Goal: Find specific page/section: Find specific page/section

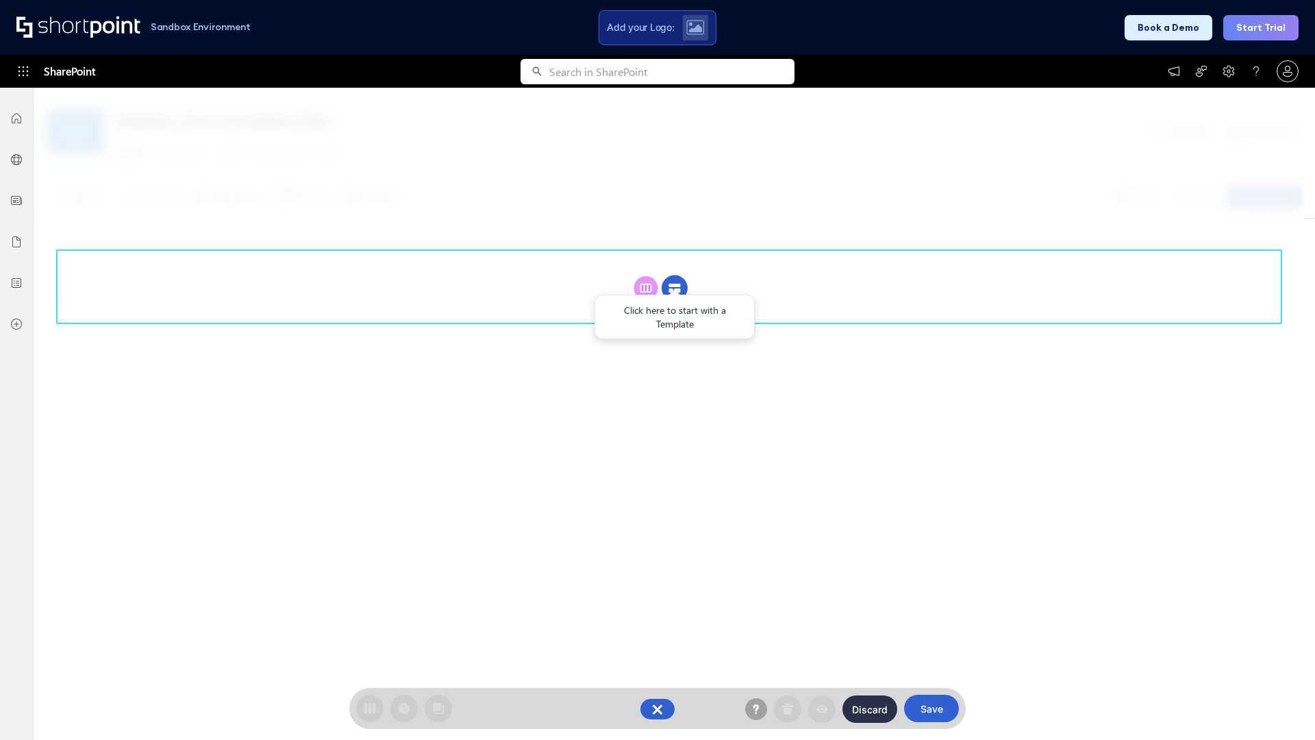
click at [674, 288] on circle at bounding box center [674, 288] width 26 height 26
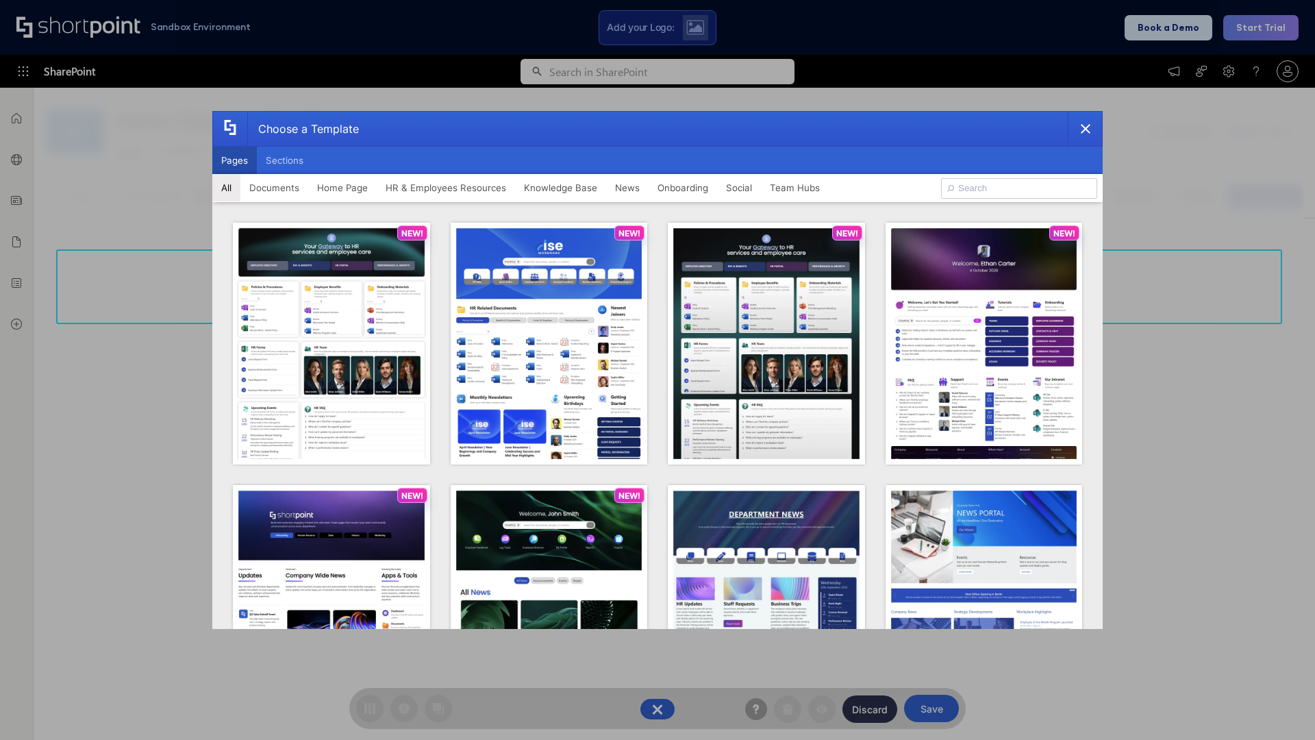
click at [234, 160] on button "Pages" at bounding box center [234, 160] width 45 height 27
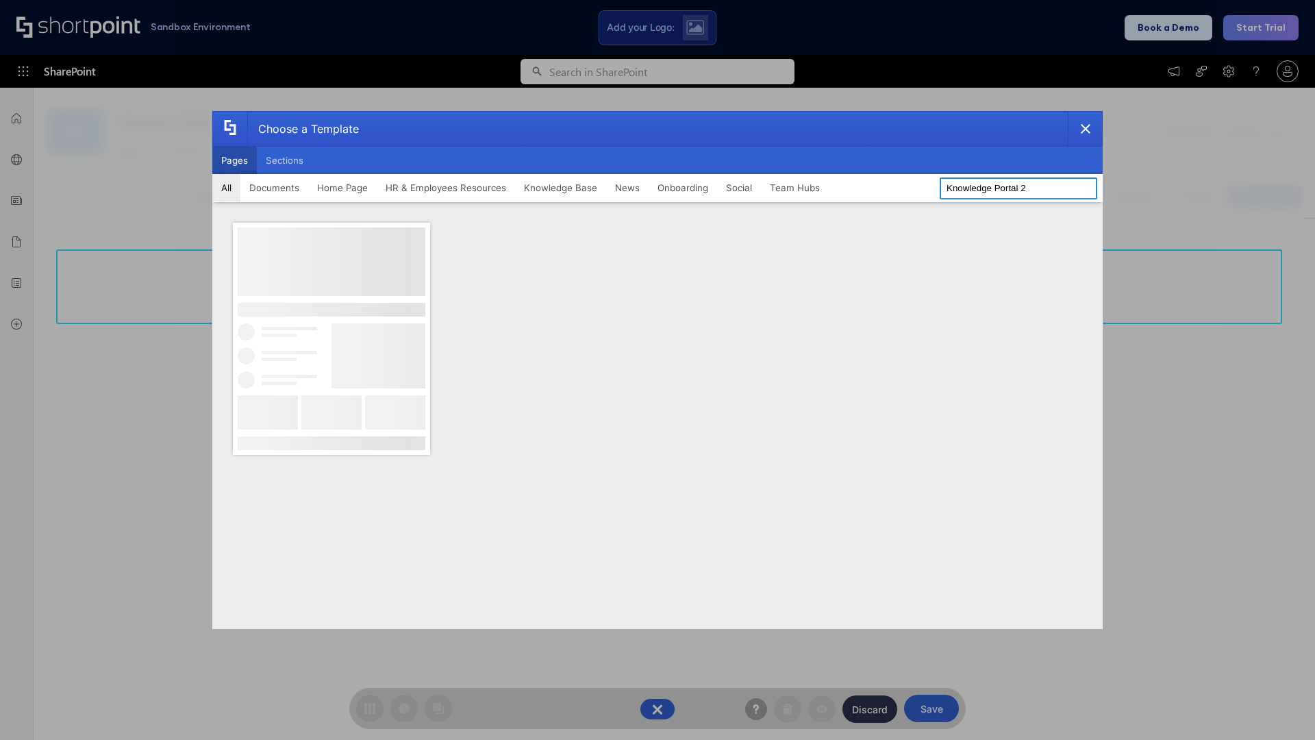
type input "Knowledge Portal 2"
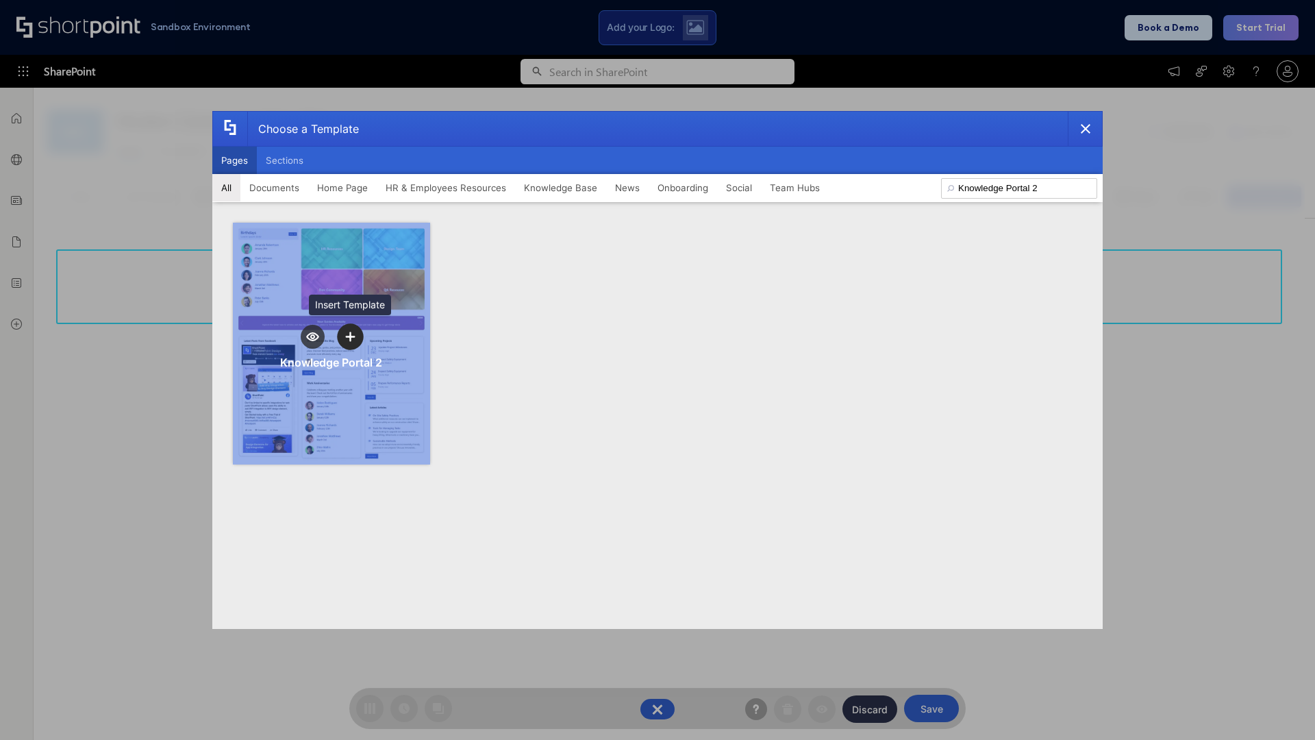
click at [350, 336] on icon "template selector" at bounding box center [350, 336] width 10 height 10
